Goal: Check status: Check status

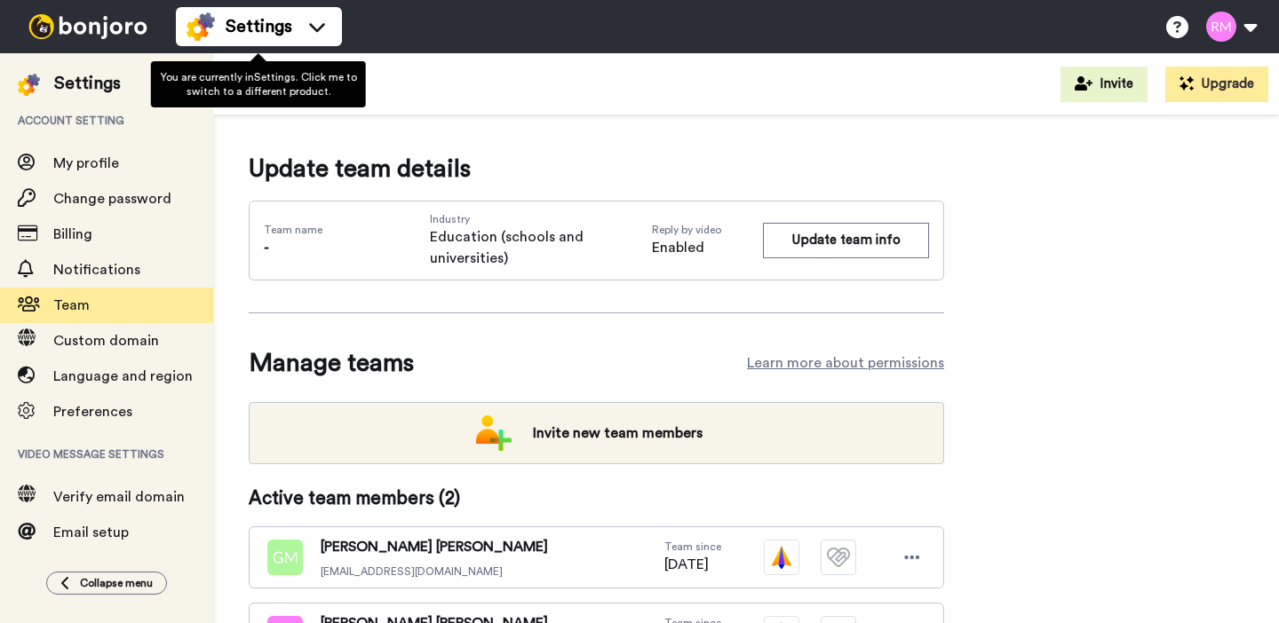
click at [295, 41] on li "Settings" at bounding box center [259, 26] width 166 height 39
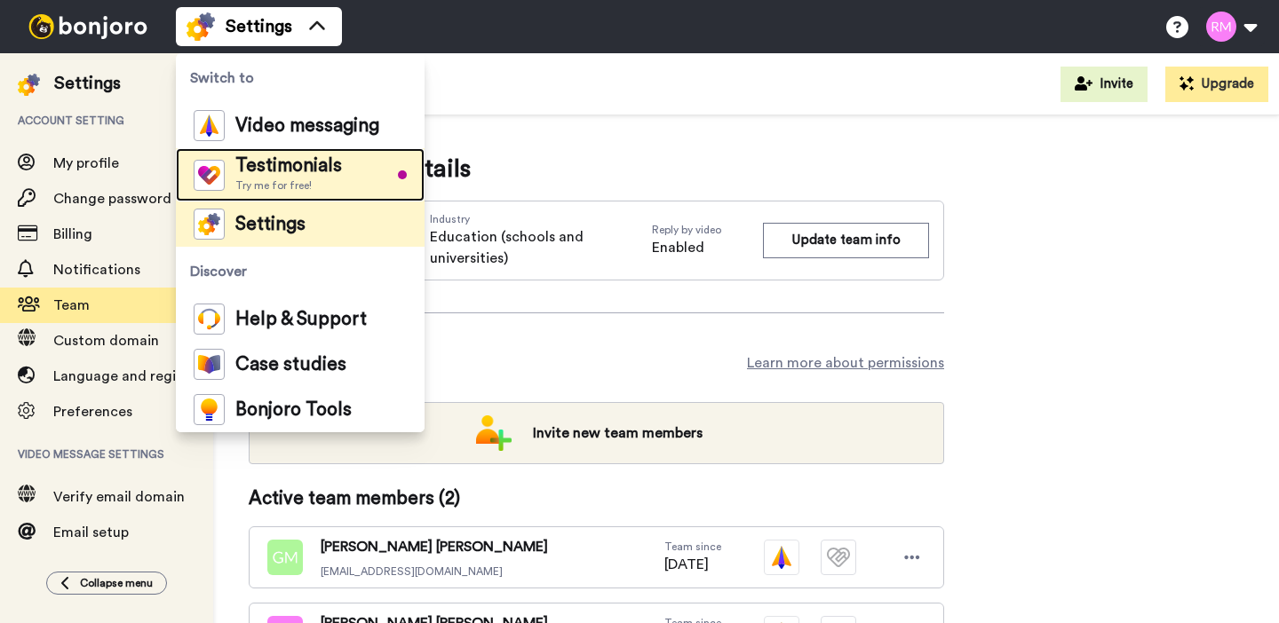
click at [266, 171] on span "Testimonials" at bounding box center [288, 166] width 107 height 18
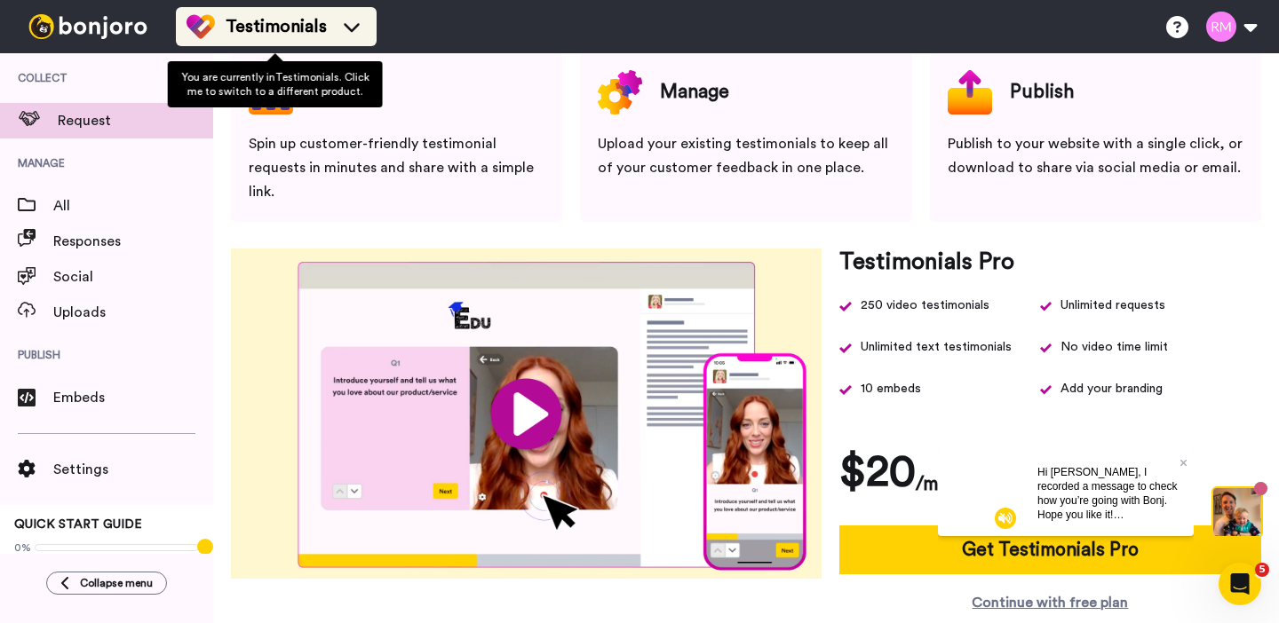
click at [290, 23] on span "Testimonials" at bounding box center [276, 26] width 101 height 25
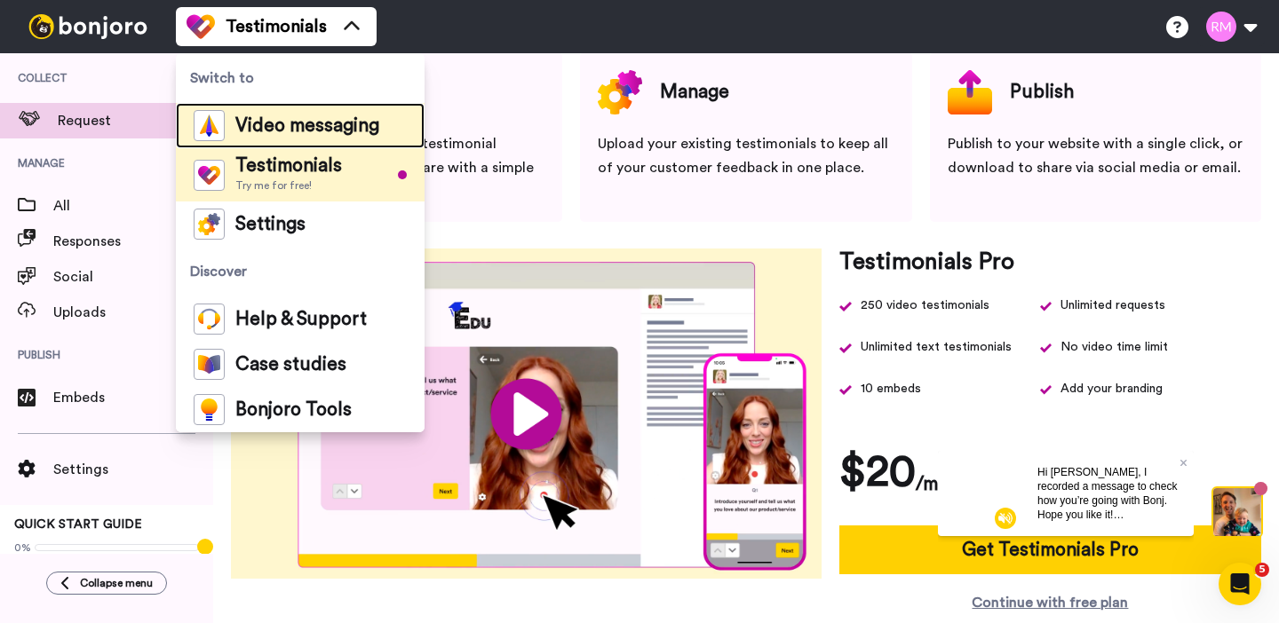
click at [274, 132] on span "Video messaging" at bounding box center [307, 126] width 144 height 18
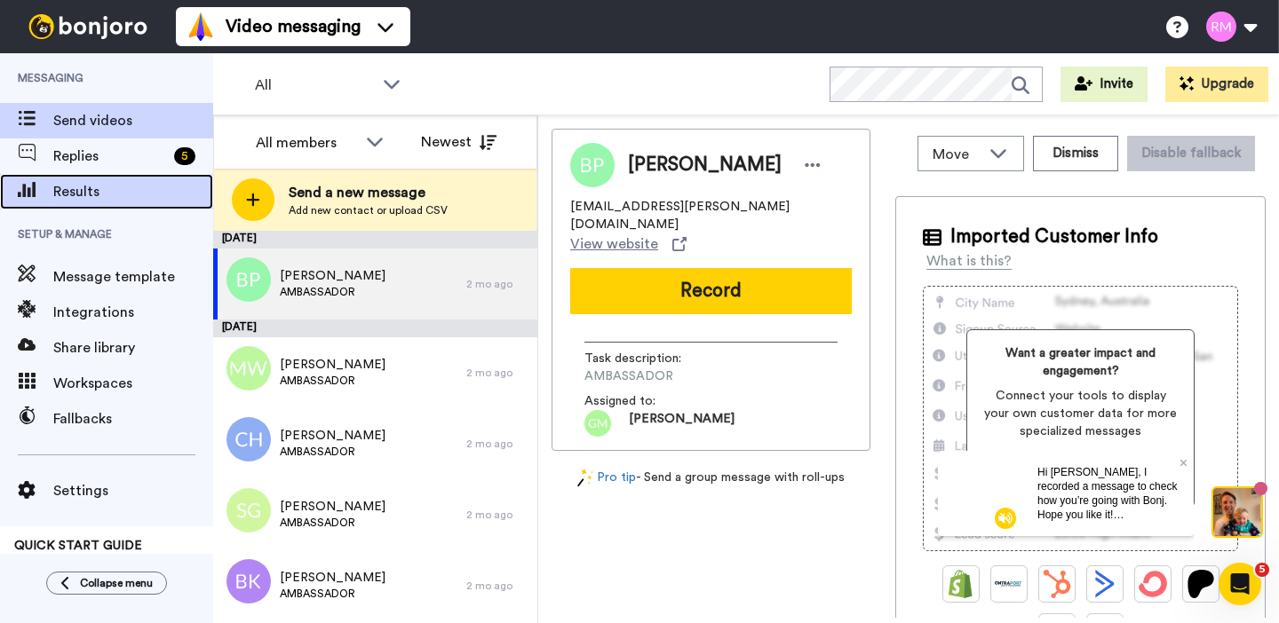
click at [110, 190] on span "Results" at bounding box center [133, 191] width 160 height 21
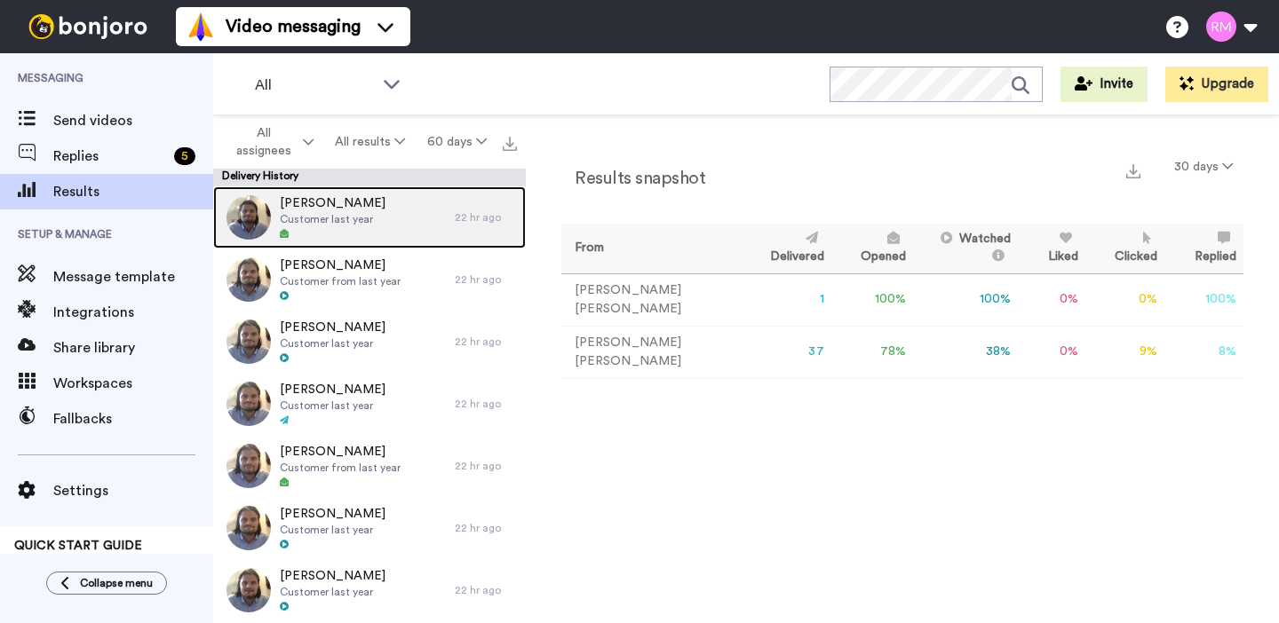
click at [495, 230] on div "[PERSON_NAME] Customer last year 22 hr ago" at bounding box center [369, 217] width 313 height 62
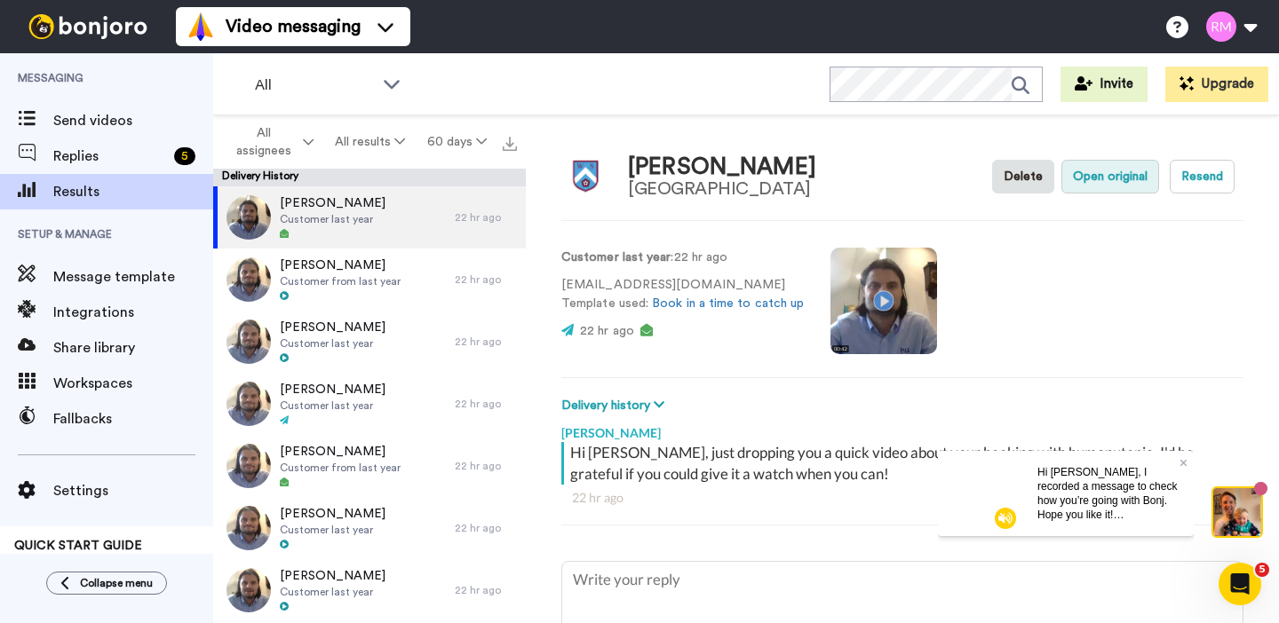
click at [1134, 178] on button "Open original" at bounding box center [1110, 177] width 98 height 34
type textarea "x"
